Goal: Task Accomplishment & Management: Complete application form

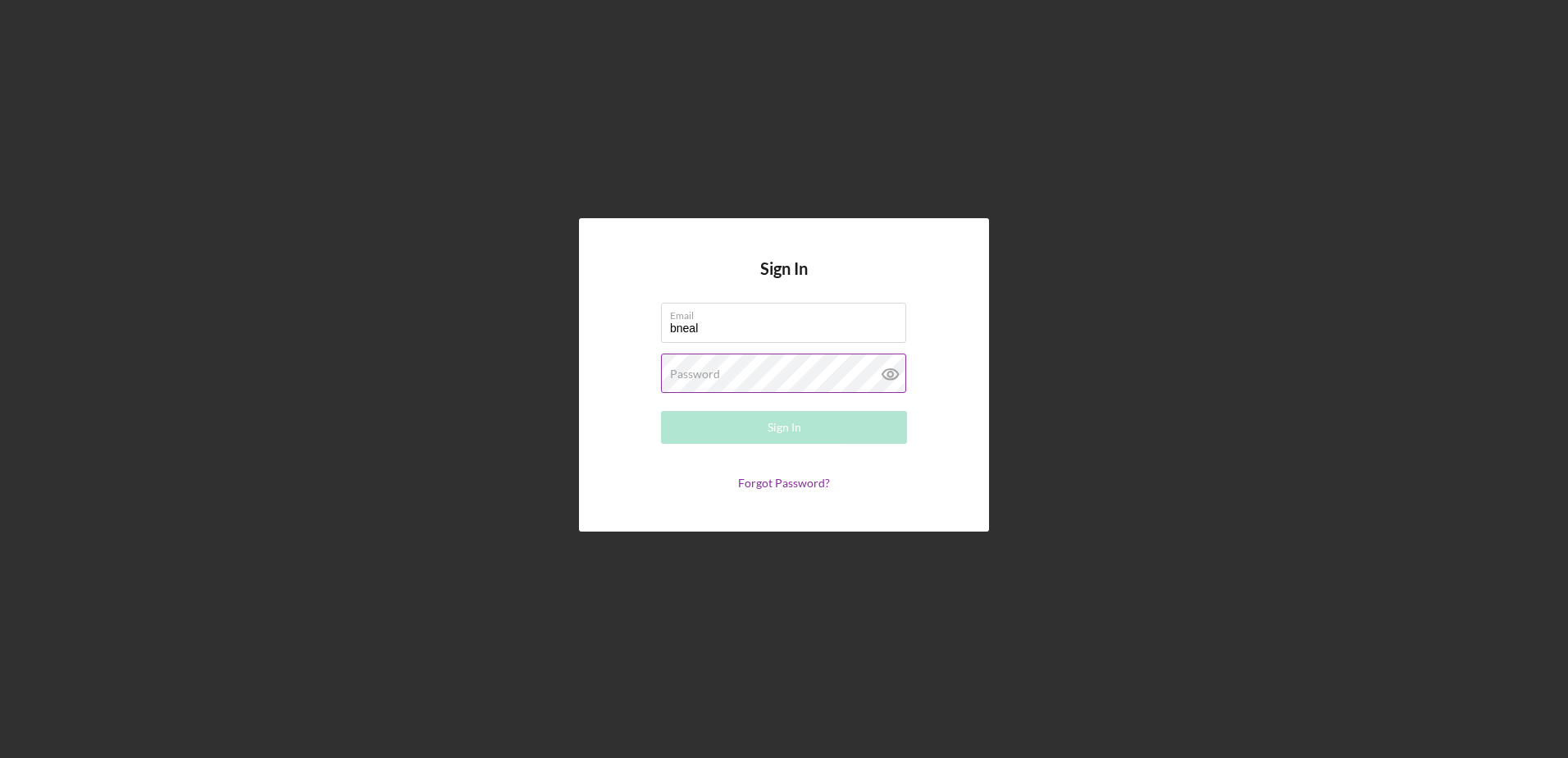
type input "[EMAIL_ADDRESS][DOMAIN_NAME]"
click at [715, 359] on div "Password Required" at bounding box center [784, 374] width 246 height 41
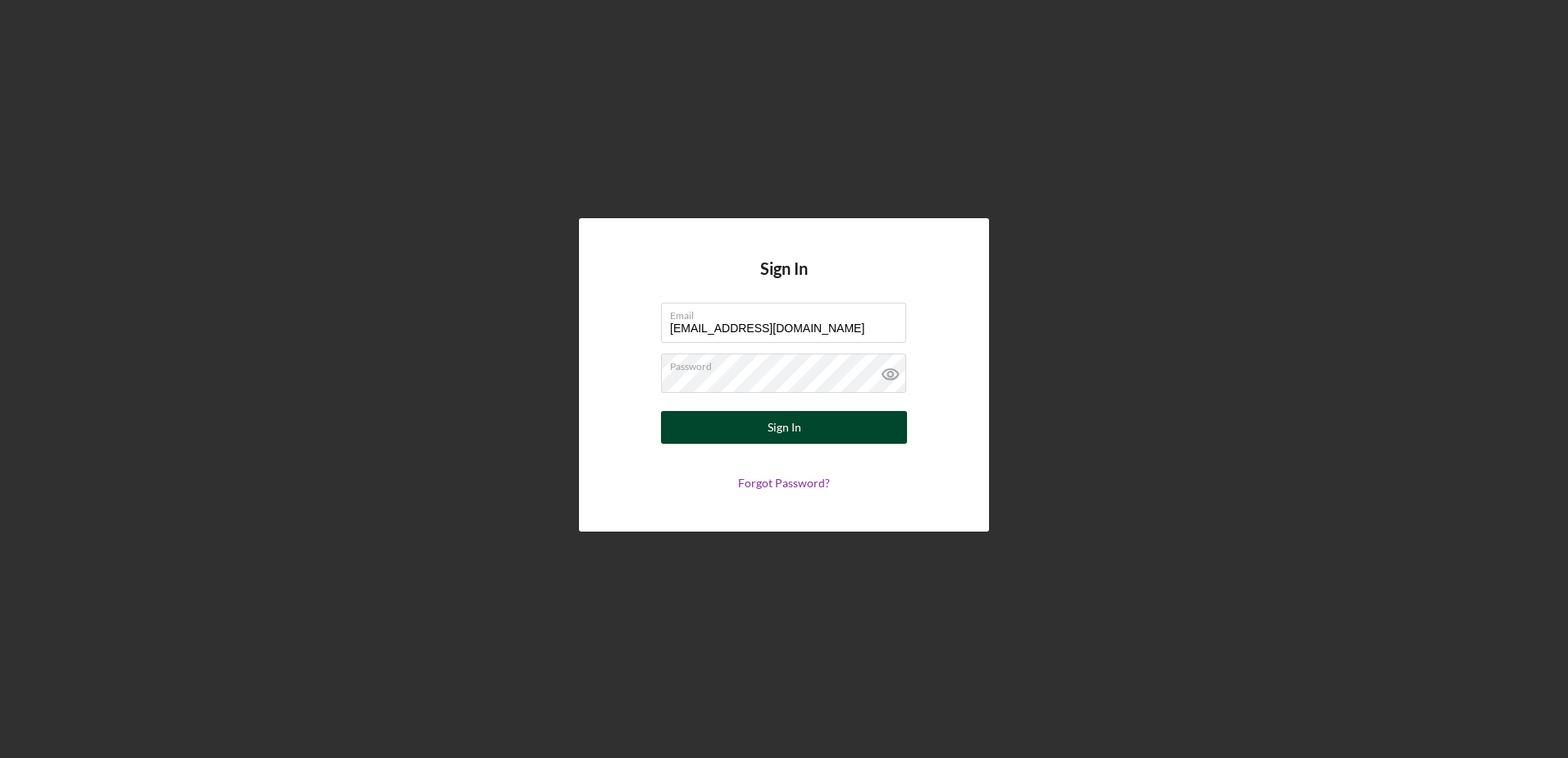
drag, startPoint x: 754, startPoint y: 421, endPoint x: 775, endPoint y: 416, distance: 21.6
click at [759, 420] on button "Sign In" at bounding box center [784, 427] width 246 height 32
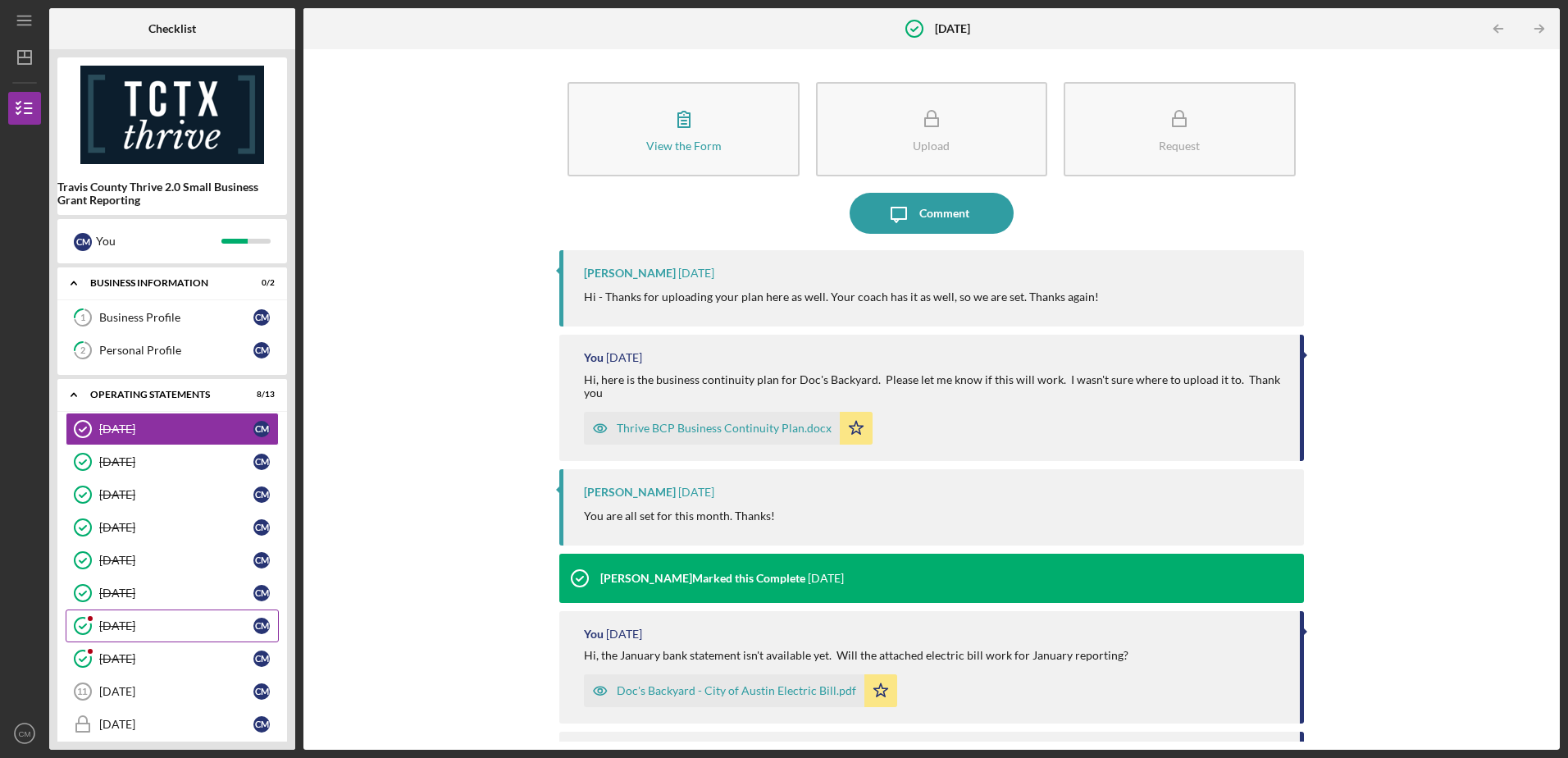
scroll to position [82, 0]
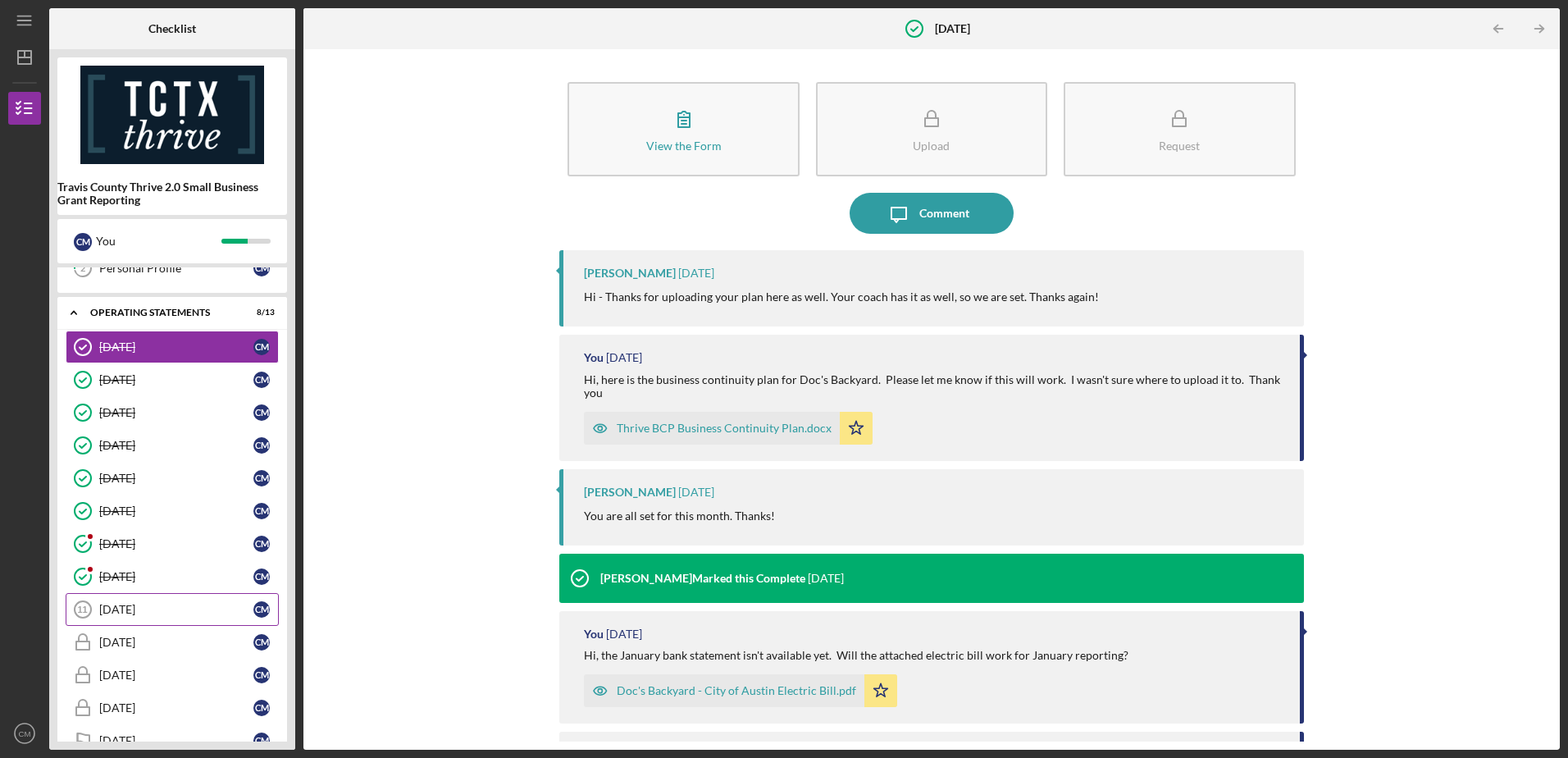
click at [150, 610] on div "[DATE]" at bounding box center [176, 610] width 154 height 13
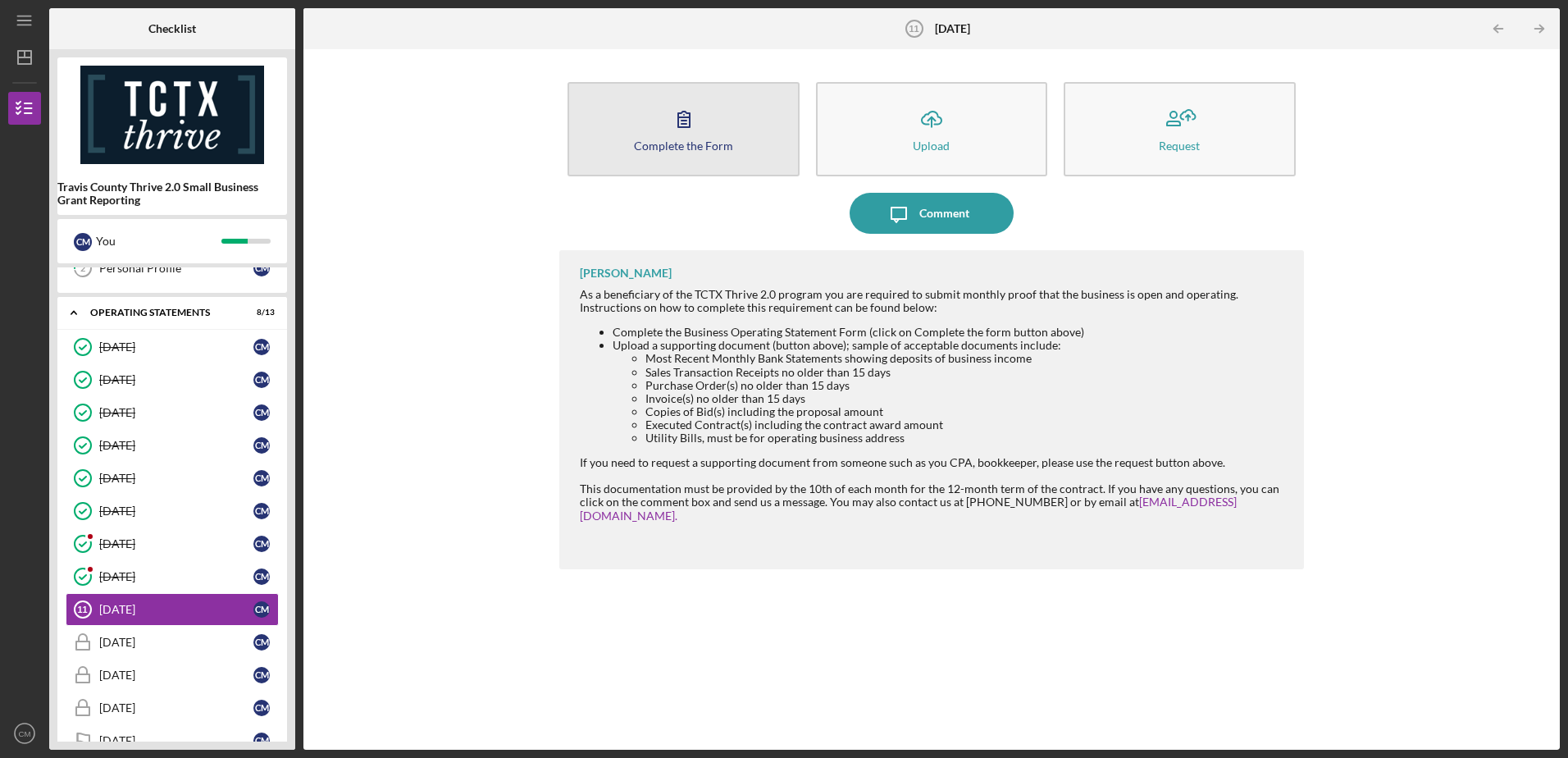
click at [671, 132] on icon "button" at bounding box center [683, 119] width 41 height 41
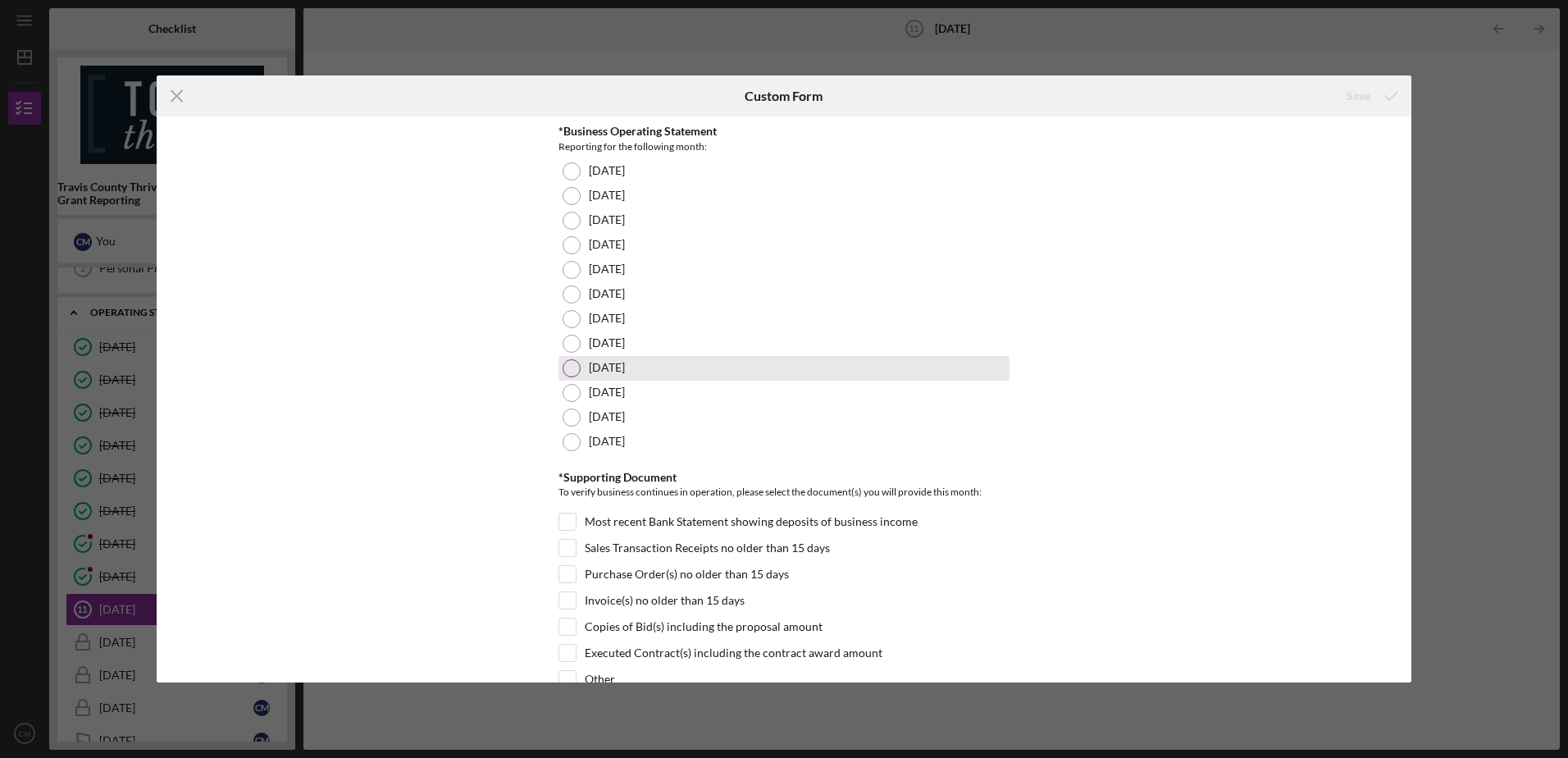
click at [572, 367] on div at bounding box center [571, 367] width 18 height 18
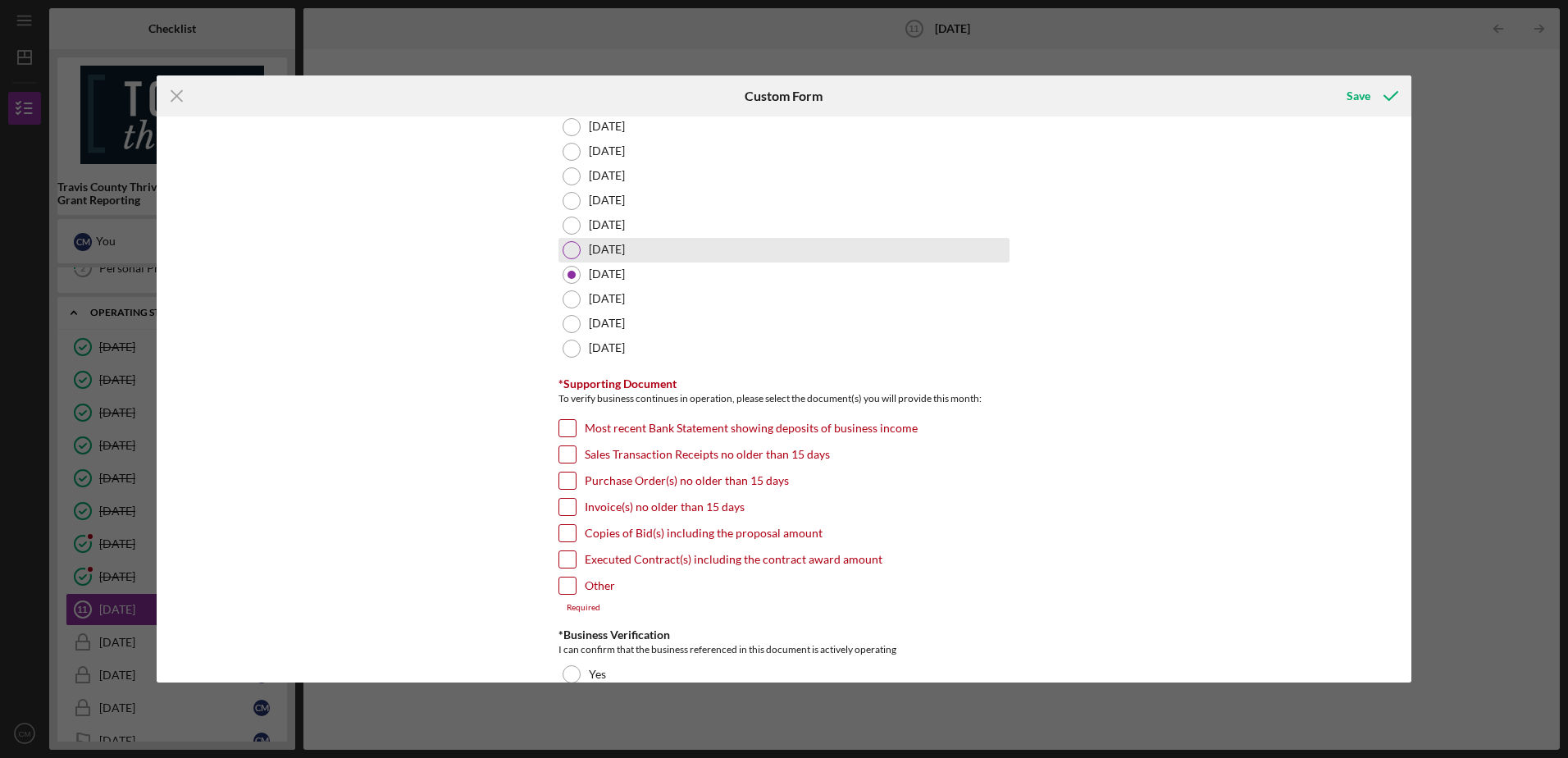
scroll to position [164, 0]
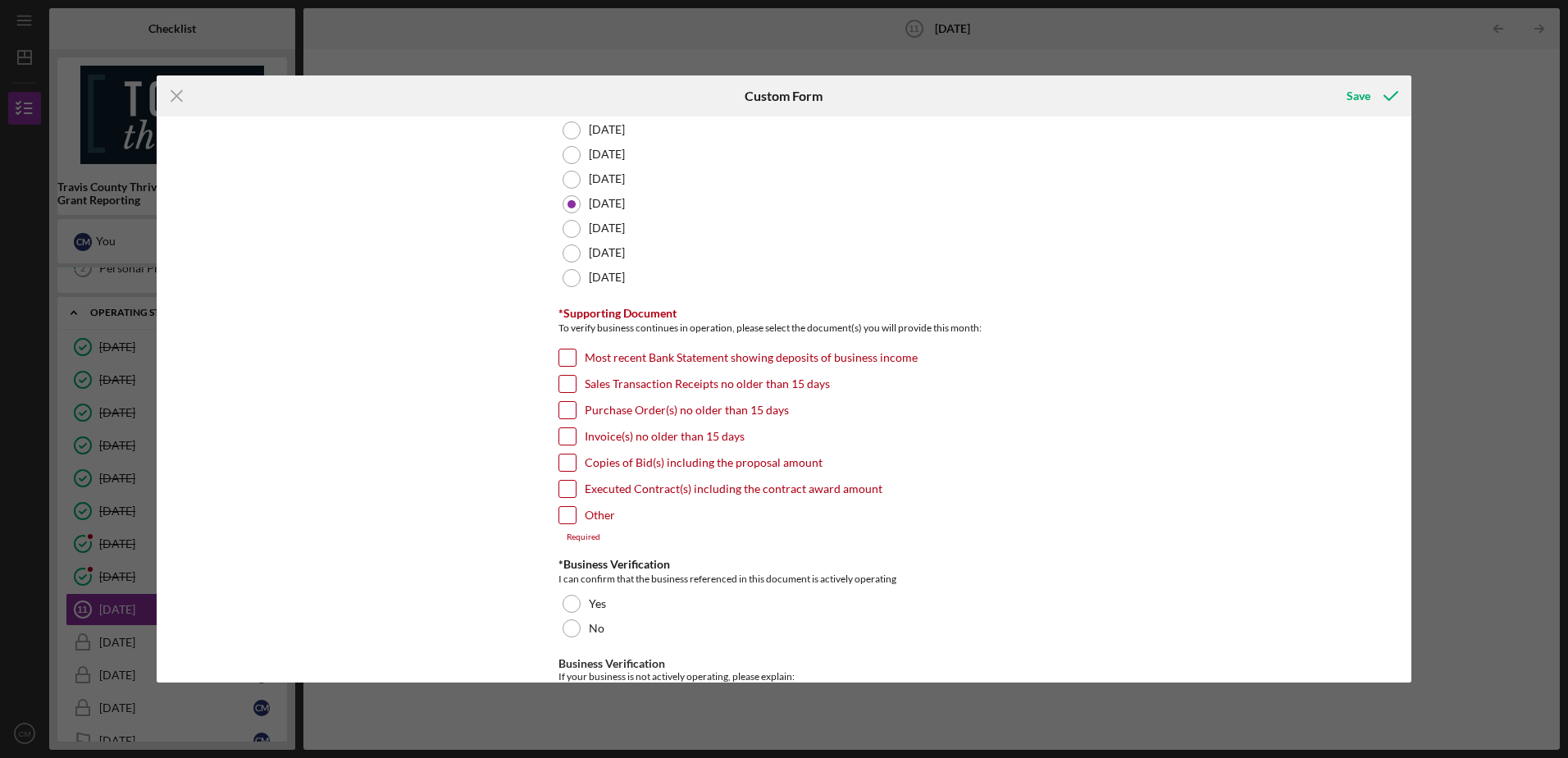
click at [567, 440] on input "Invoice(s) no older than 15 days" at bounding box center [567, 437] width 17 height 17
checkbox input "true"
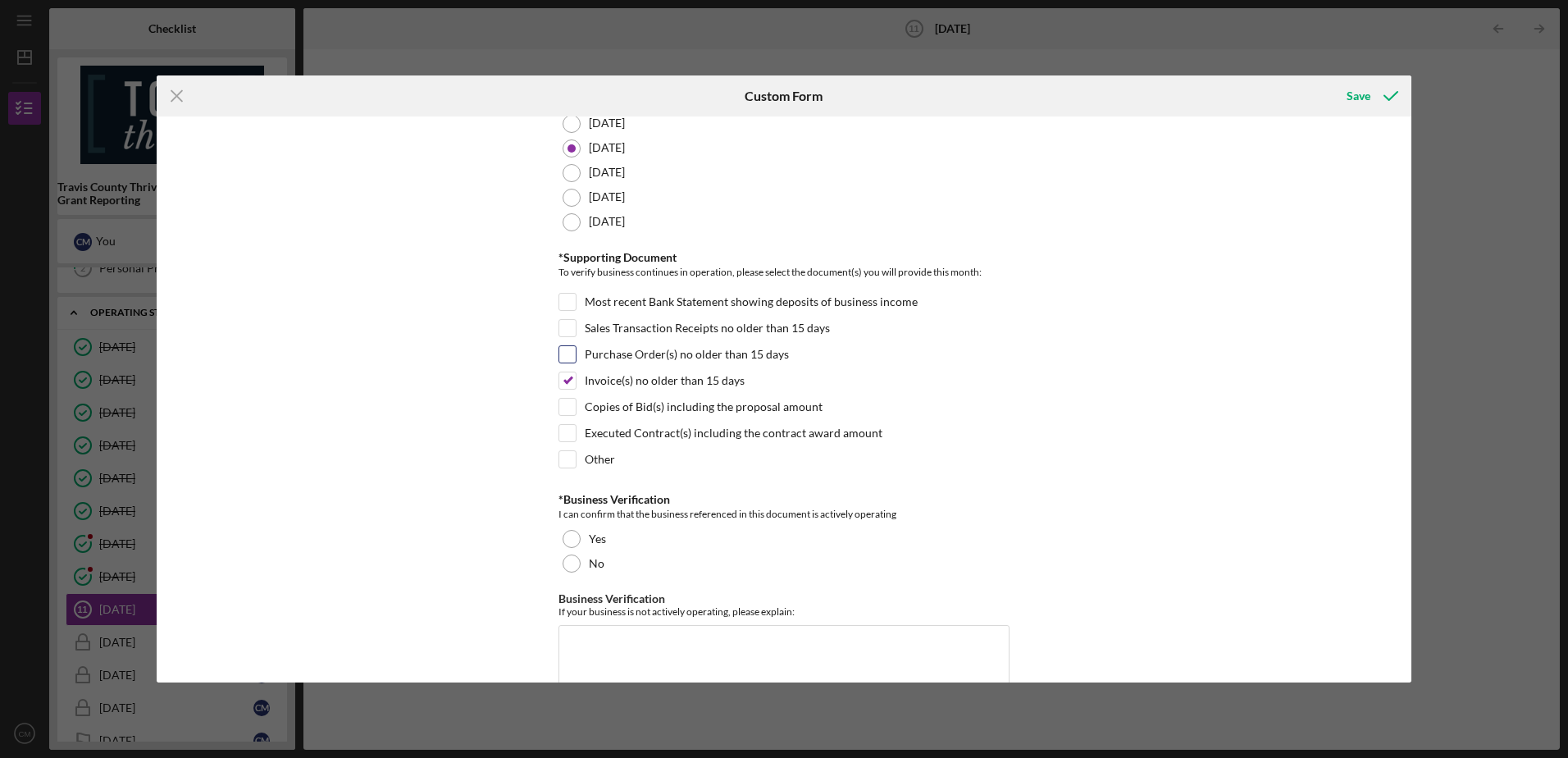
scroll to position [246, 0]
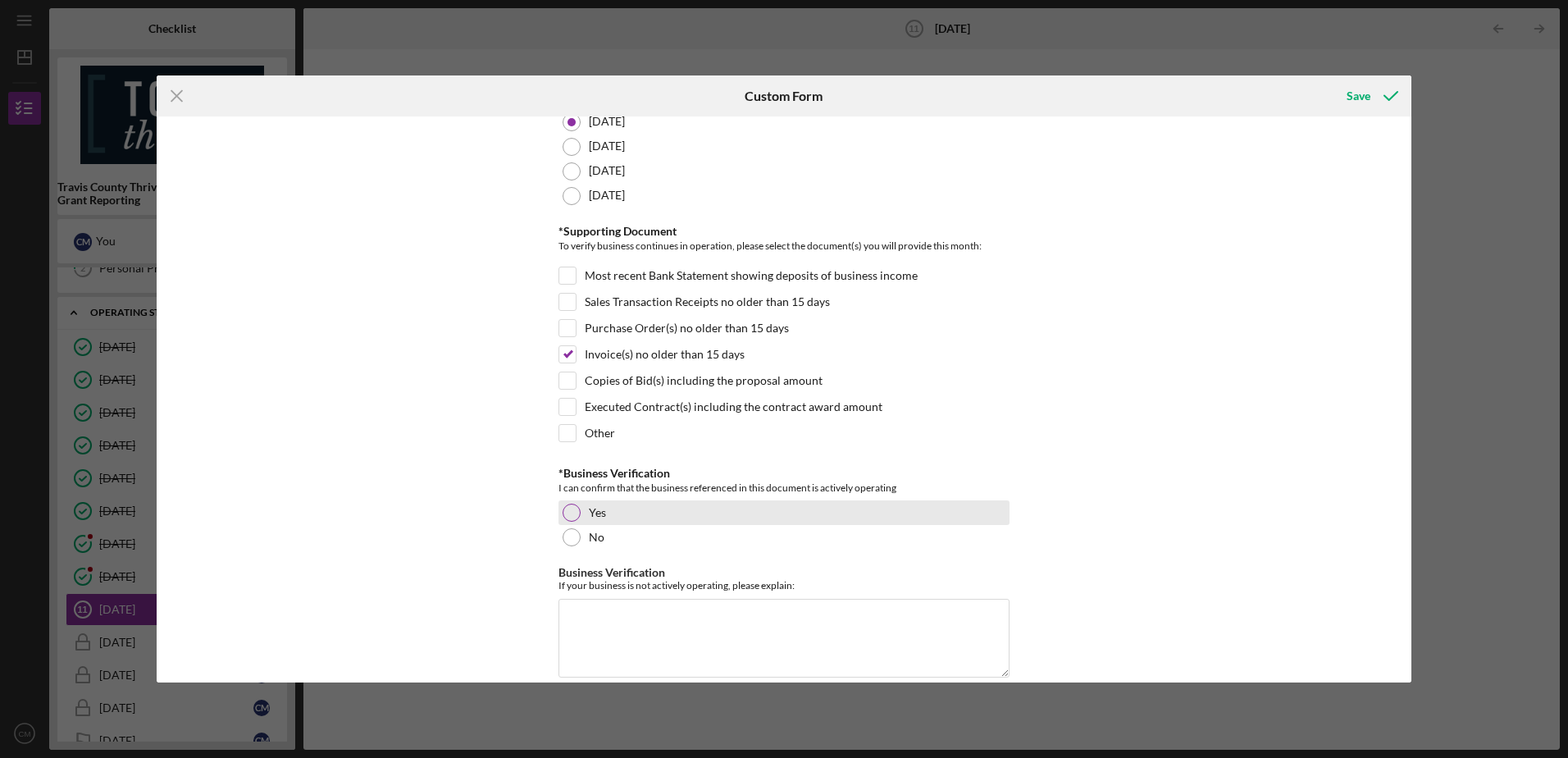
click at [569, 512] on div at bounding box center [571, 512] width 18 height 18
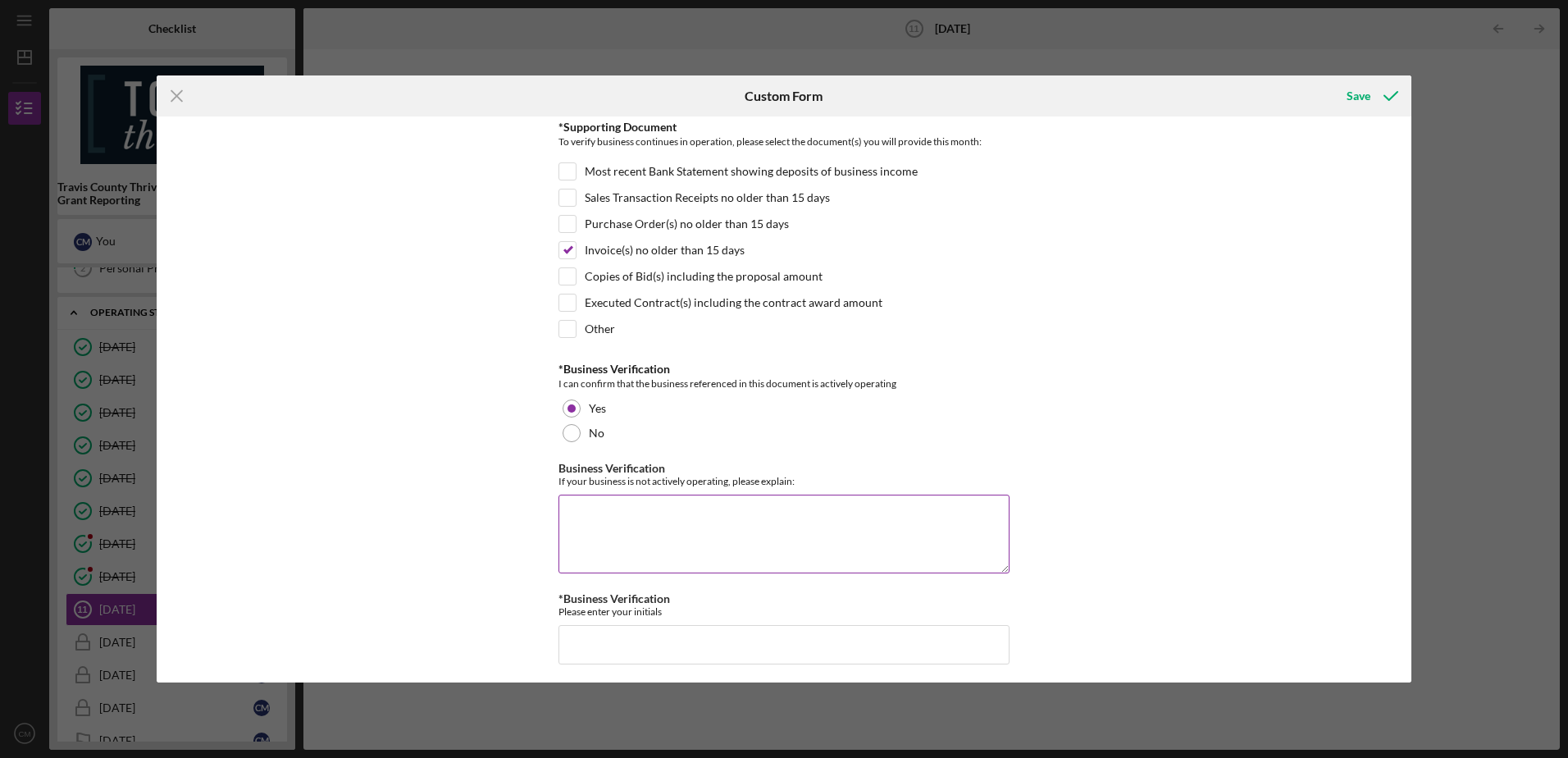
scroll to position [357, 0]
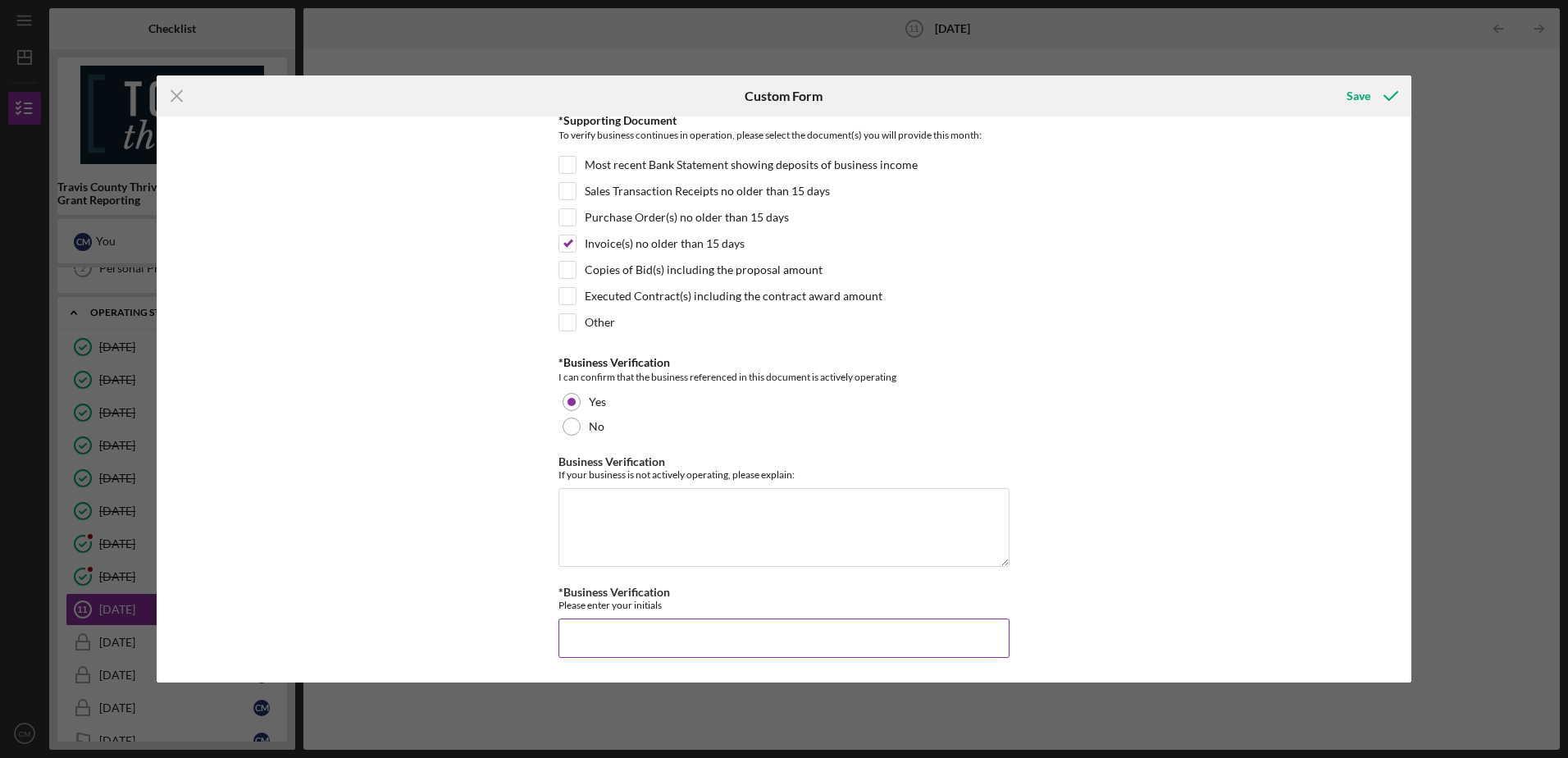
click at [592, 624] on input "*Business Verification" at bounding box center [784, 638] width 451 height 39
type input "bn"
drag, startPoint x: 1359, startPoint y: 92, endPoint x: 1103, endPoint y: 365, distance: 374.3
click at [1358, 92] on div "Save" at bounding box center [1358, 96] width 24 height 32
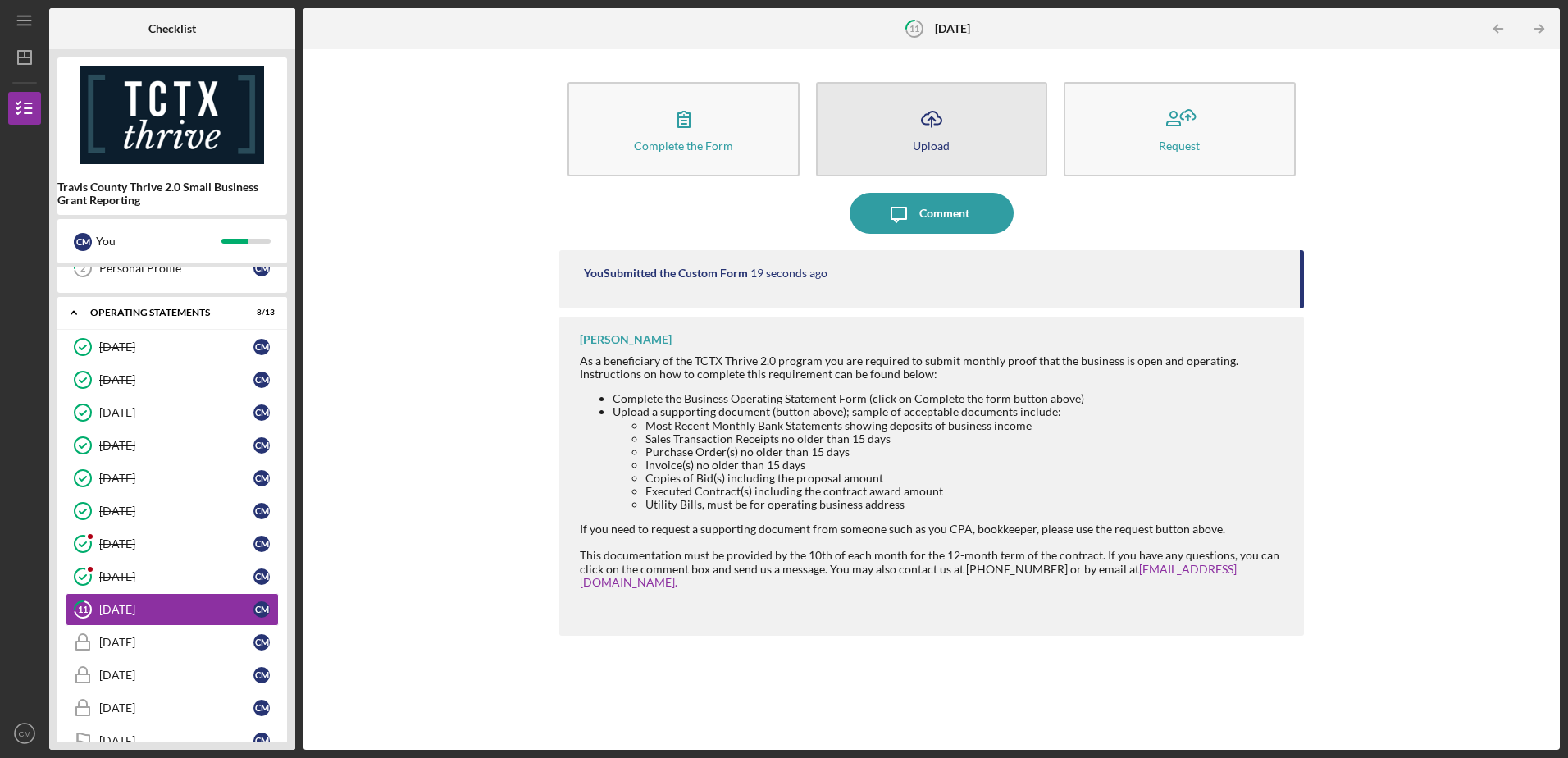
click at [942, 130] on icon "Icon/Upload" at bounding box center [931, 119] width 41 height 41
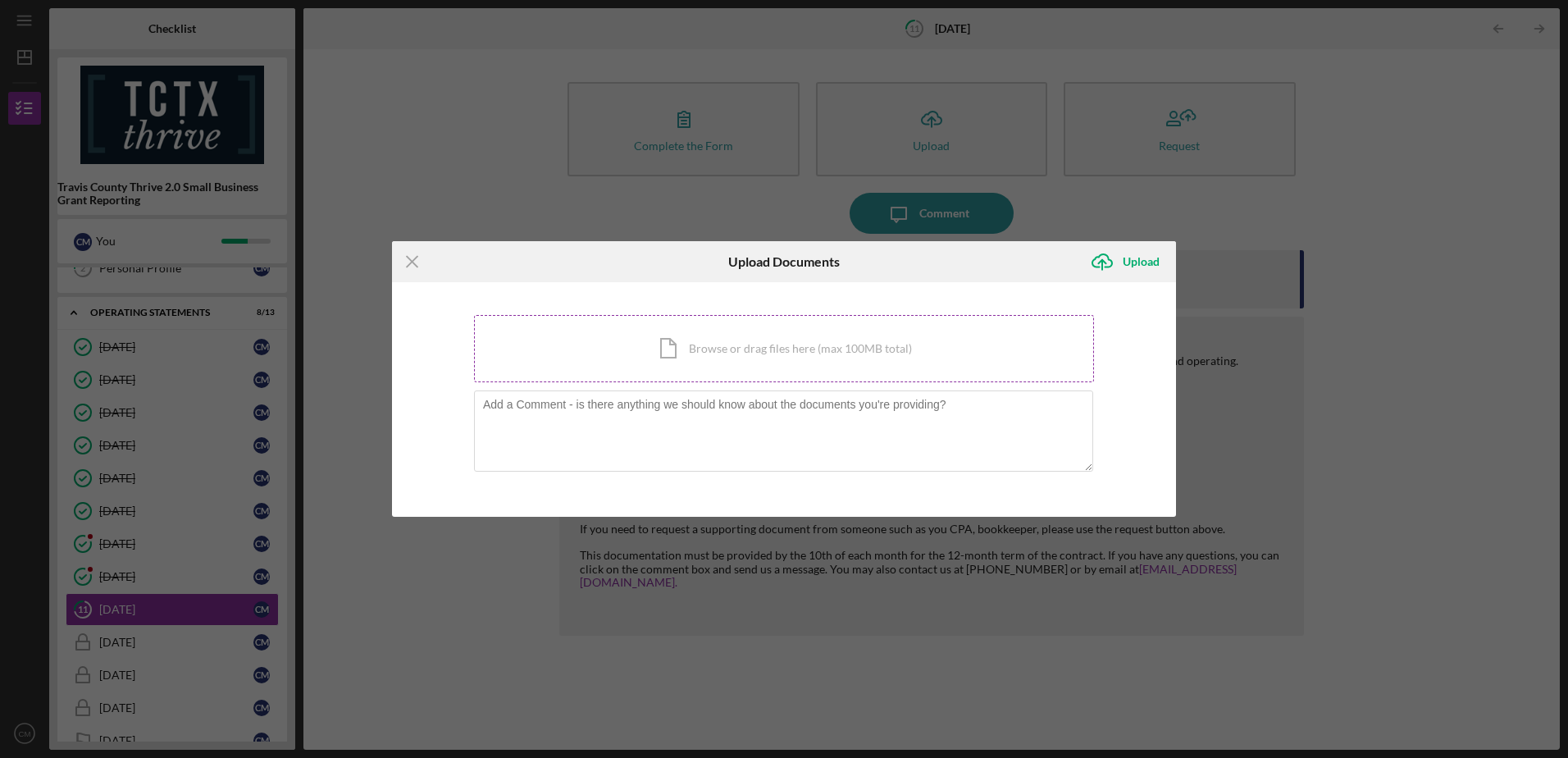
click at [716, 331] on div "Icon/Document Browse or drag files here (max 100MB total) Tap to choose files o…" at bounding box center [784, 349] width 619 height 68
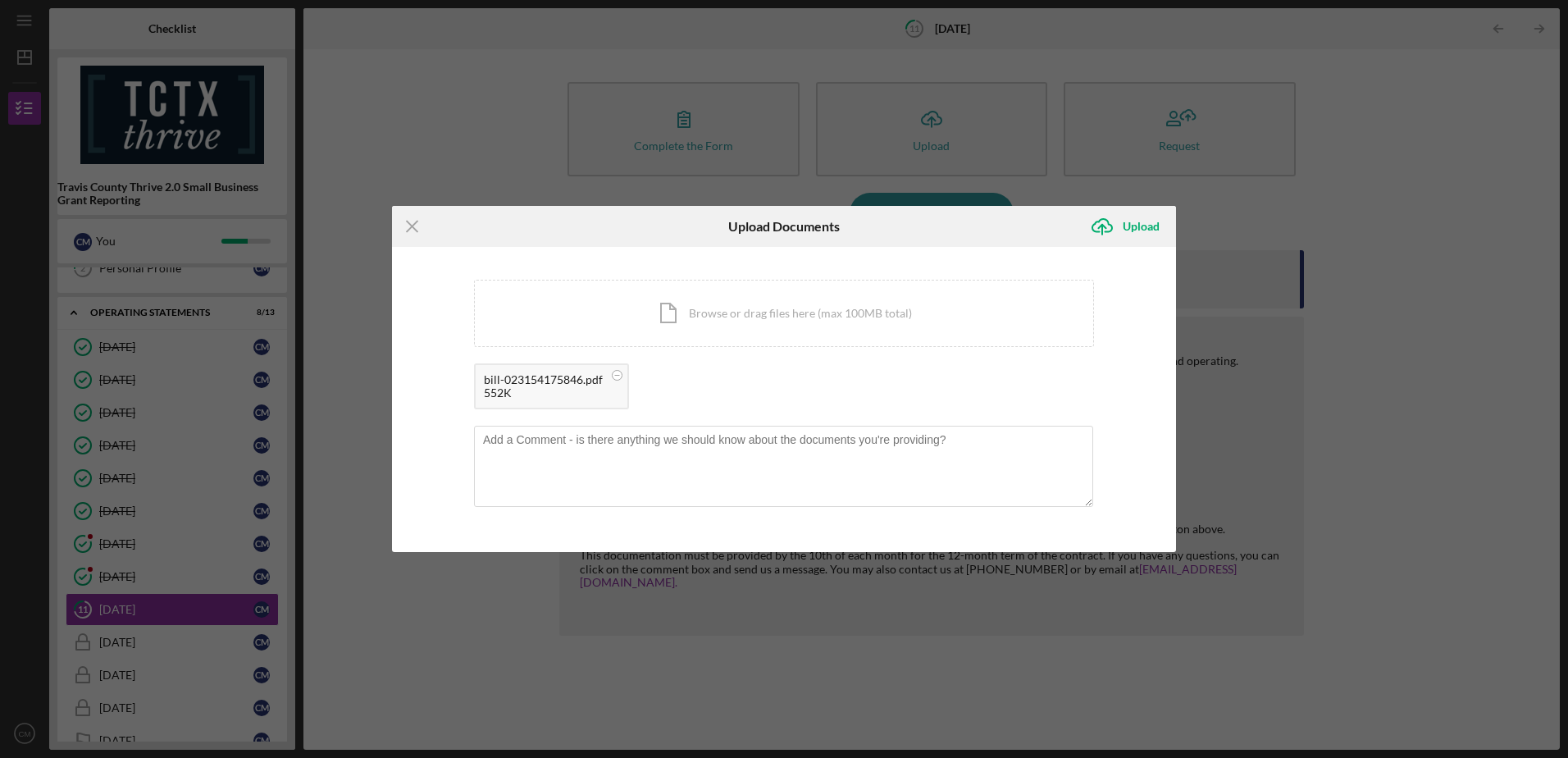
click at [533, 384] on div "bill-023154175846.pdf" at bounding box center [543, 379] width 119 height 13
click at [1135, 226] on div "Upload" at bounding box center [1141, 225] width 37 height 32
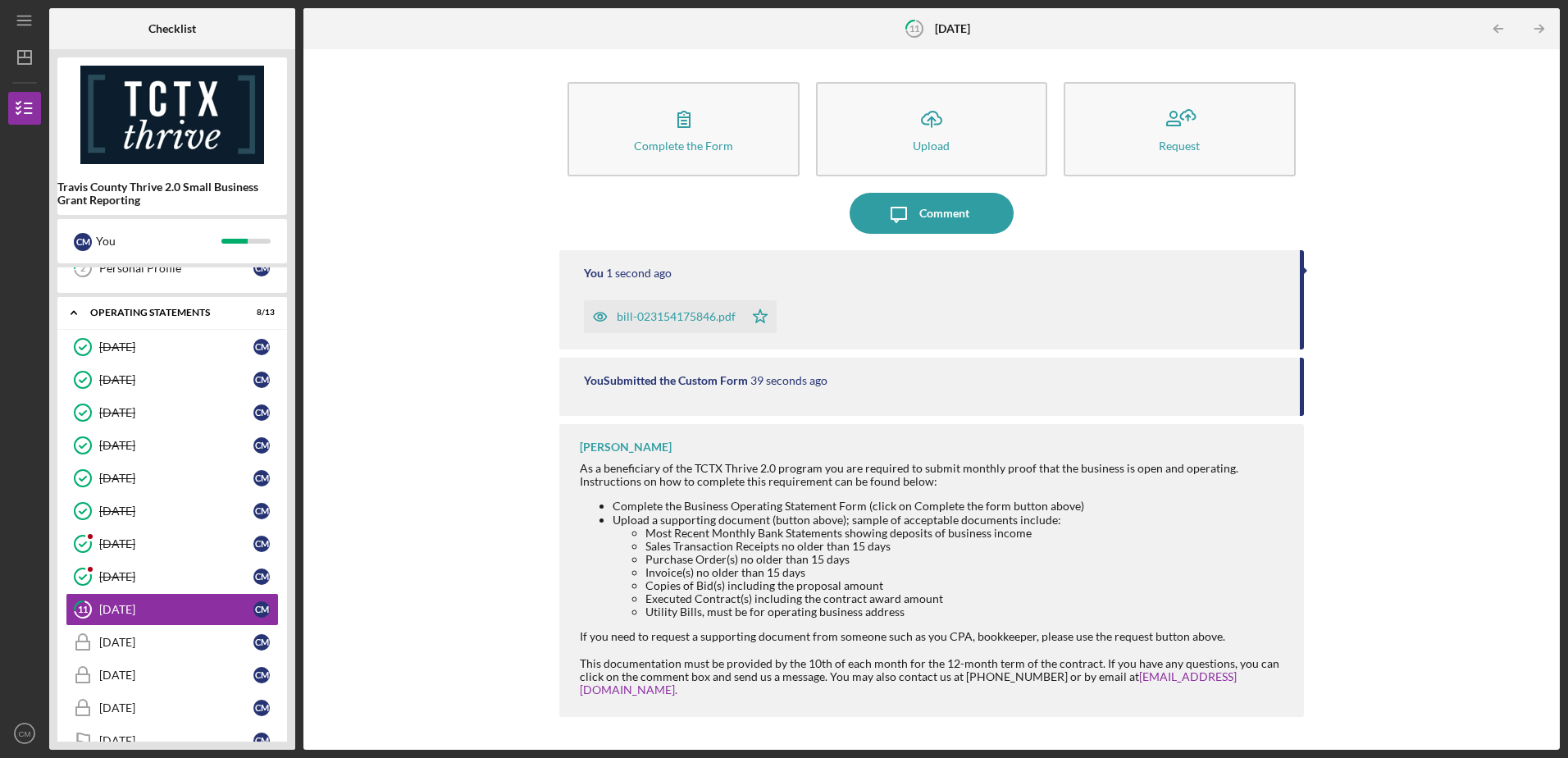
click at [657, 312] on div "bill-023154175846.pdf" at bounding box center [676, 316] width 119 height 13
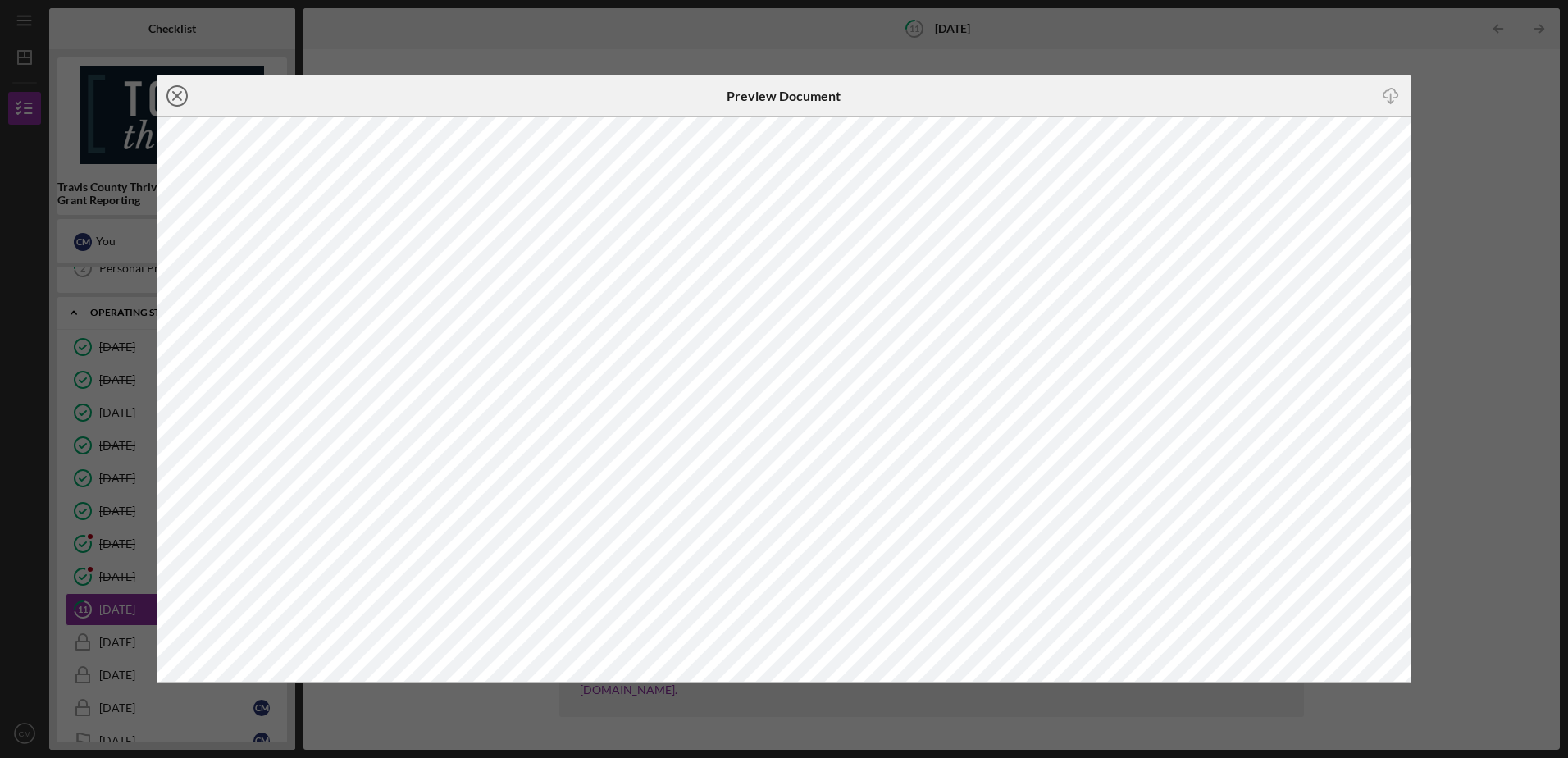
click at [177, 97] on icon "Icon/Close" at bounding box center [177, 96] width 41 height 41
